Goal: Task Accomplishment & Management: Complete application form

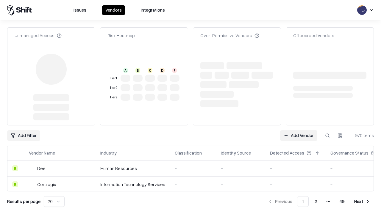
click at [299, 130] on link "Add Vendor" at bounding box center [298, 135] width 37 height 11
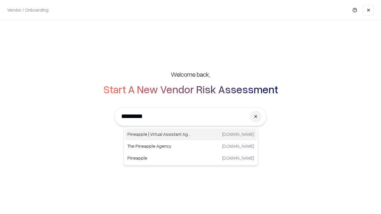
click at [191, 135] on div "Pineapple | Virtual Assistant Agency trypineapple.com" at bounding box center [191, 135] width 132 height 12
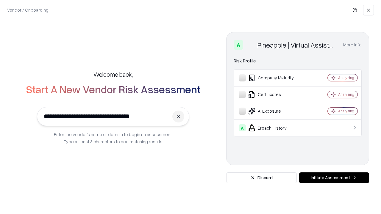
type input "**********"
click at [334, 178] on button "Initiate Assessment" at bounding box center [334, 178] width 70 height 11
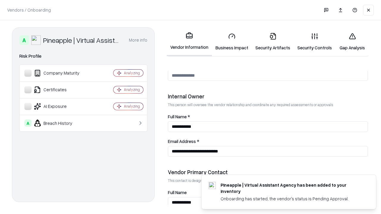
scroll to position [308, 0]
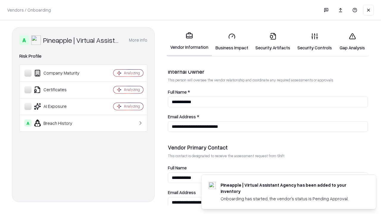
click at [273, 42] on link "Security Artifacts" at bounding box center [273, 42] width 42 height 28
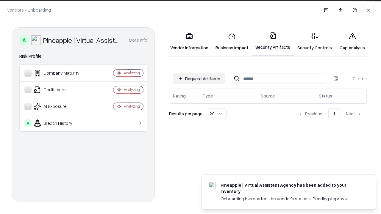
click at [199, 78] on button "Request Artifacts" at bounding box center [199, 78] width 52 height 11
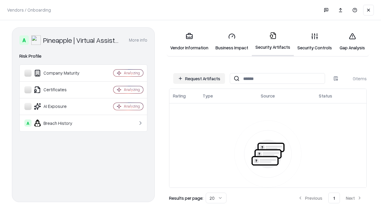
click at [199, 79] on button "Request Artifacts" at bounding box center [199, 78] width 52 height 11
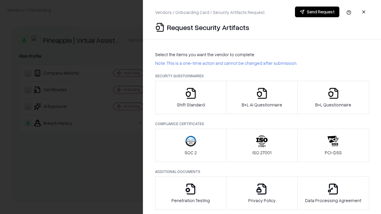
click at [333, 98] on icon "button" at bounding box center [333, 93] width 12 height 12
click at [262, 98] on icon "button" at bounding box center [262, 93] width 12 height 12
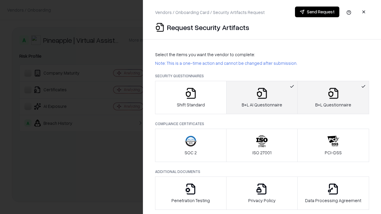
click at [317, 12] on button "Send Request" at bounding box center [317, 12] width 44 height 11
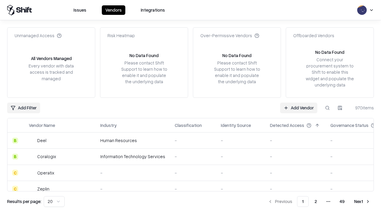
click at [327, 108] on button at bounding box center [327, 108] width 11 height 11
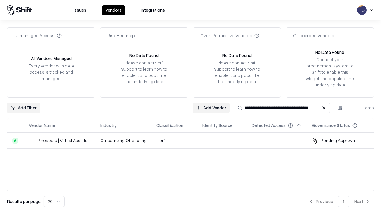
type input "**********"
click at [194, 140] on td "Tier 1" at bounding box center [174, 141] width 46 height 16
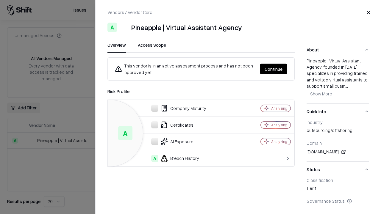
click at [274, 69] on button "Continue" at bounding box center [273, 69] width 27 height 11
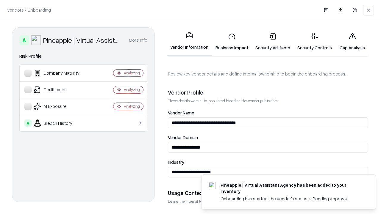
click at [273, 42] on link "Security Artifacts" at bounding box center [273, 42] width 42 height 28
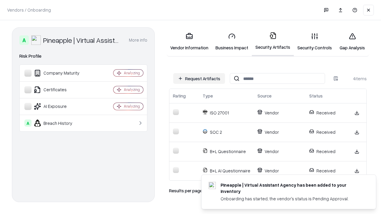
click at [352, 42] on link "Gap Analysis" at bounding box center [352, 42] width 34 height 28
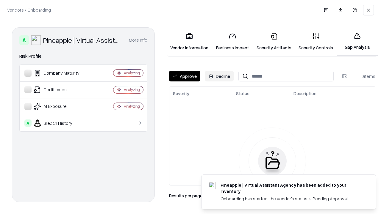
click at [185, 76] on button "Approve" at bounding box center [184, 76] width 31 height 11
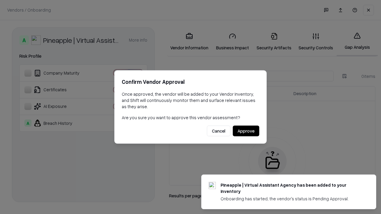
click at [246, 131] on button "Approve" at bounding box center [246, 131] width 26 height 11
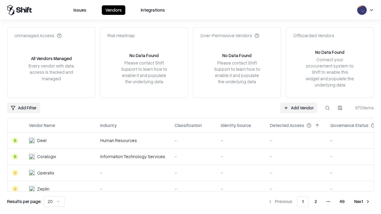
type input "**********"
click at [299, 108] on link "Add Vendor" at bounding box center [298, 108] width 37 height 11
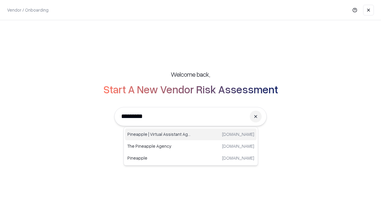
click at [191, 135] on div "Pineapple | Virtual Assistant Agency trypineapple.com" at bounding box center [191, 135] width 132 height 12
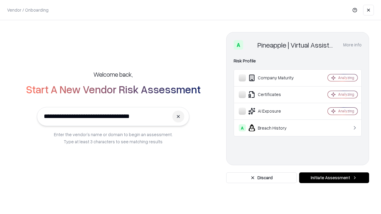
type input "**********"
click at [334, 178] on button "Initiate Assessment" at bounding box center [334, 178] width 70 height 11
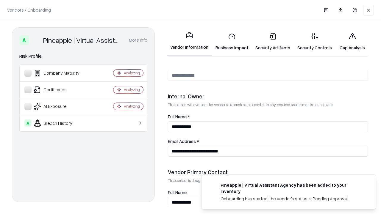
scroll to position [308, 0]
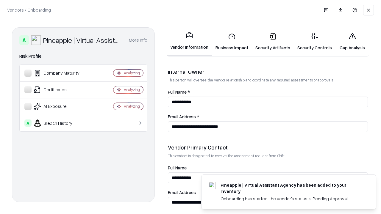
click at [352, 42] on link "Gap Analysis" at bounding box center [352, 42] width 34 height 28
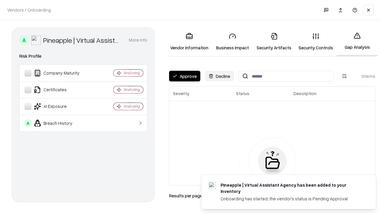
click at [185, 76] on button "Approve" at bounding box center [184, 76] width 31 height 11
